Goal: Information Seeking & Learning: Check status

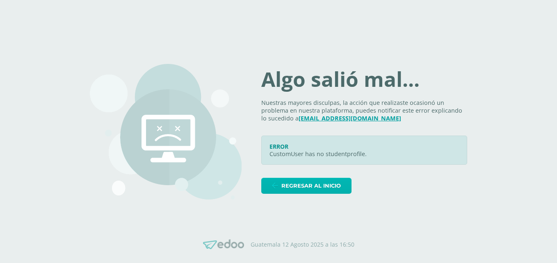
click at [314, 188] on span "Regresar al inicio" at bounding box center [310, 185] width 59 height 15
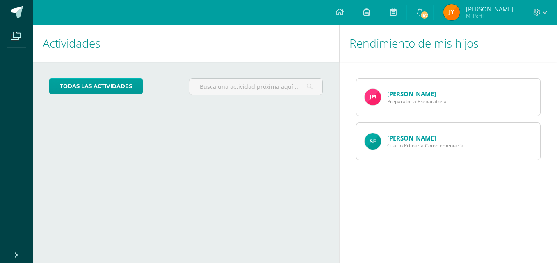
click at [394, 137] on link "Samuel Foronda" at bounding box center [411, 138] width 49 height 8
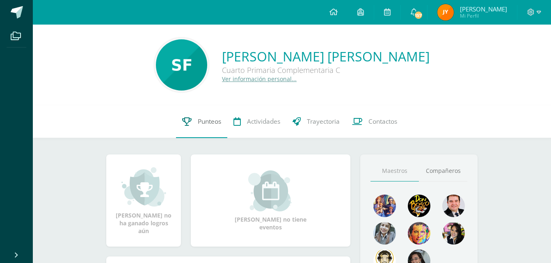
click at [210, 121] on span "Punteos" at bounding box center [209, 121] width 23 height 9
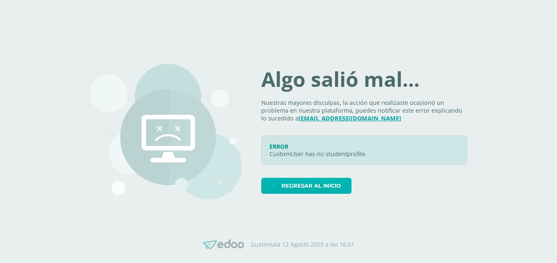
click at [312, 186] on span "Regresar al inicio" at bounding box center [310, 185] width 59 height 15
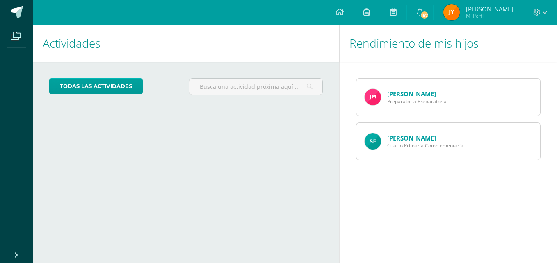
click at [435, 146] on span "Cuarto Primaria Complementaria" at bounding box center [425, 145] width 76 height 7
click at [404, 144] on span "Cuarto Primaria Complementaria" at bounding box center [425, 145] width 76 height 7
click at [414, 138] on link "[PERSON_NAME]" at bounding box center [411, 138] width 49 height 8
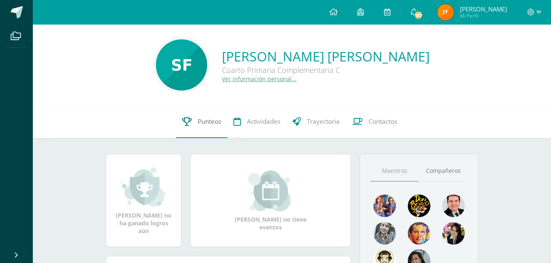
click at [189, 126] on link "Punteos" at bounding box center [201, 121] width 51 height 33
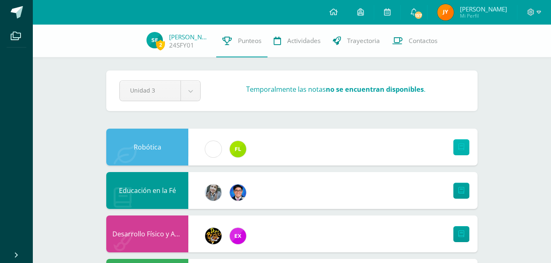
click at [459, 143] on link at bounding box center [461, 147] width 16 height 16
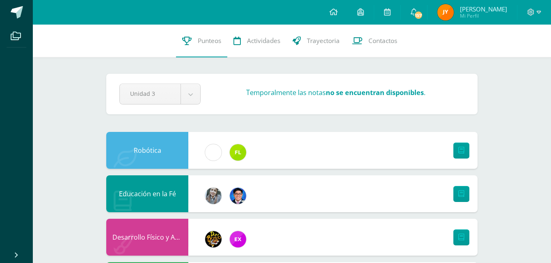
click at [141, 140] on div "Robótica" at bounding box center [147, 150] width 82 height 37
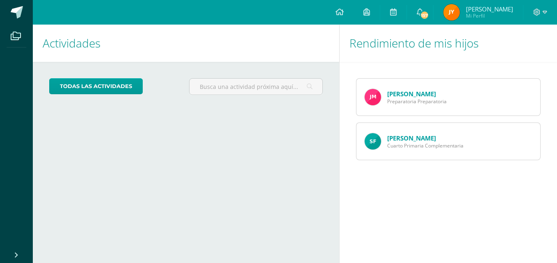
click at [394, 101] on span "Preparatoria Preparatoria" at bounding box center [416, 101] width 59 height 7
click at [400, 93] on link "[PERSON_NAME]" at bounding box center [411, 94] width 49 height 8
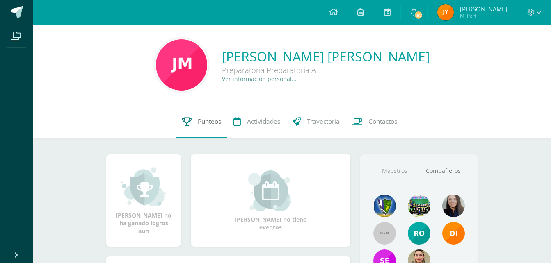
click at [208, 118] on span "Punteos" at bounding box center [209, 121] width 23 height 9
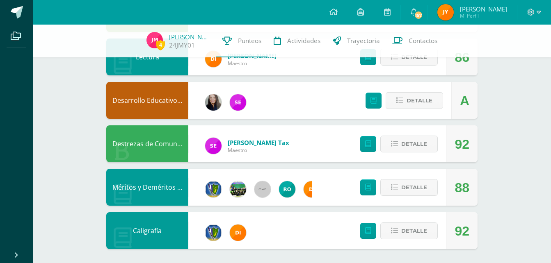
scroll to position [528, 0]
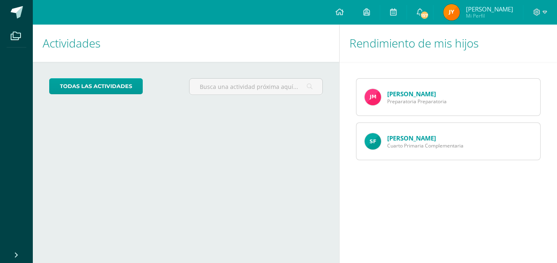
click at [405, 140] on link "[PERSON_NAME]" at bounding box center [411, 138] width 49 height 8
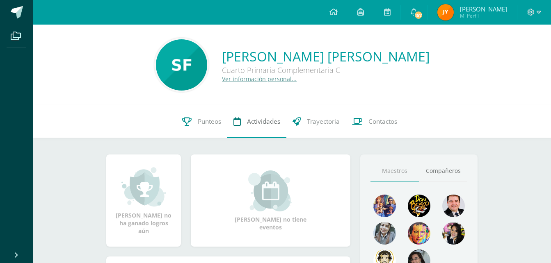
click at [263, 121] on span "Actividades" at bounding box center [263, 121] width 33 height 9
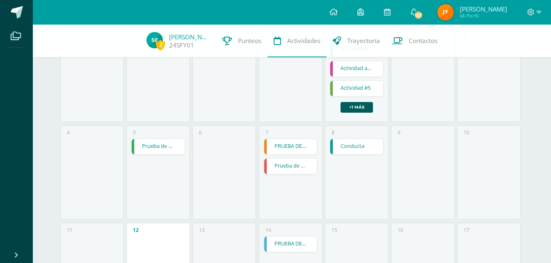
scroll to position [98, 0]
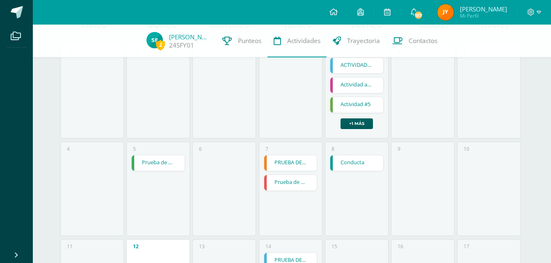
click at [366, 156] on link "Conducta" at bounding box center [356, 163] width 53 height 16
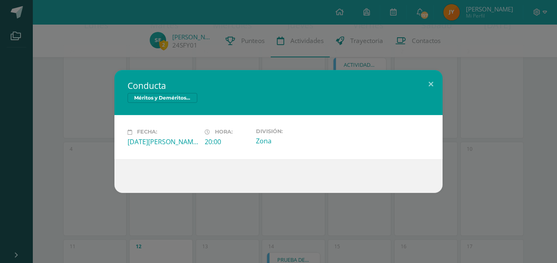
click at [167, 92] on div "Conducta Méritos y Deméritos 4to. Primaria ¨C¨" at bounding box center [278, 92] width 328 height 45
click at [169, 101] on span "Méritos y Deméritos 4to. Primaria ¨C¨" at bounding box center [163, 98] width 70 height 10
click at [222, 158] on div "Fecha: Viernes 08 de Agosto Hora: 20:00 División: Zona" at bounding box center [278, 137] width 328 height 44
click at [280, 123] on div "Fecha: Viernes 08 de Agosto Hora: 20:00 División: Zona" at bounding box center [278, 137] width 328 height 44
click at [430, 84] on button at bounding box center [430, 84] width 23 height 28
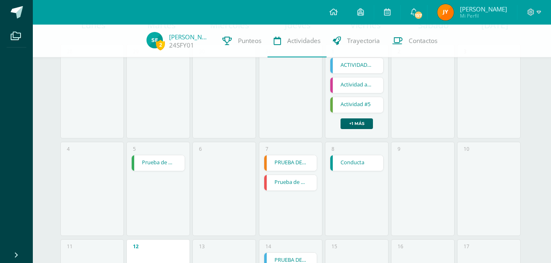
click at [347, 126] on link "+1 más" at bounding box center [356, 124] width 32 height 11
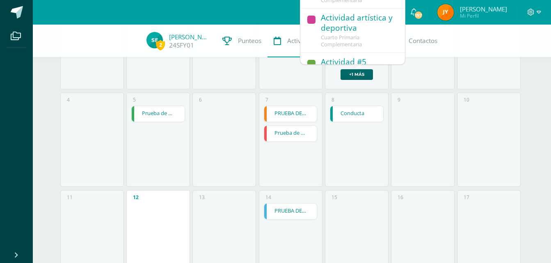
scroll to position [164, 0]
